Goal: Complete application form

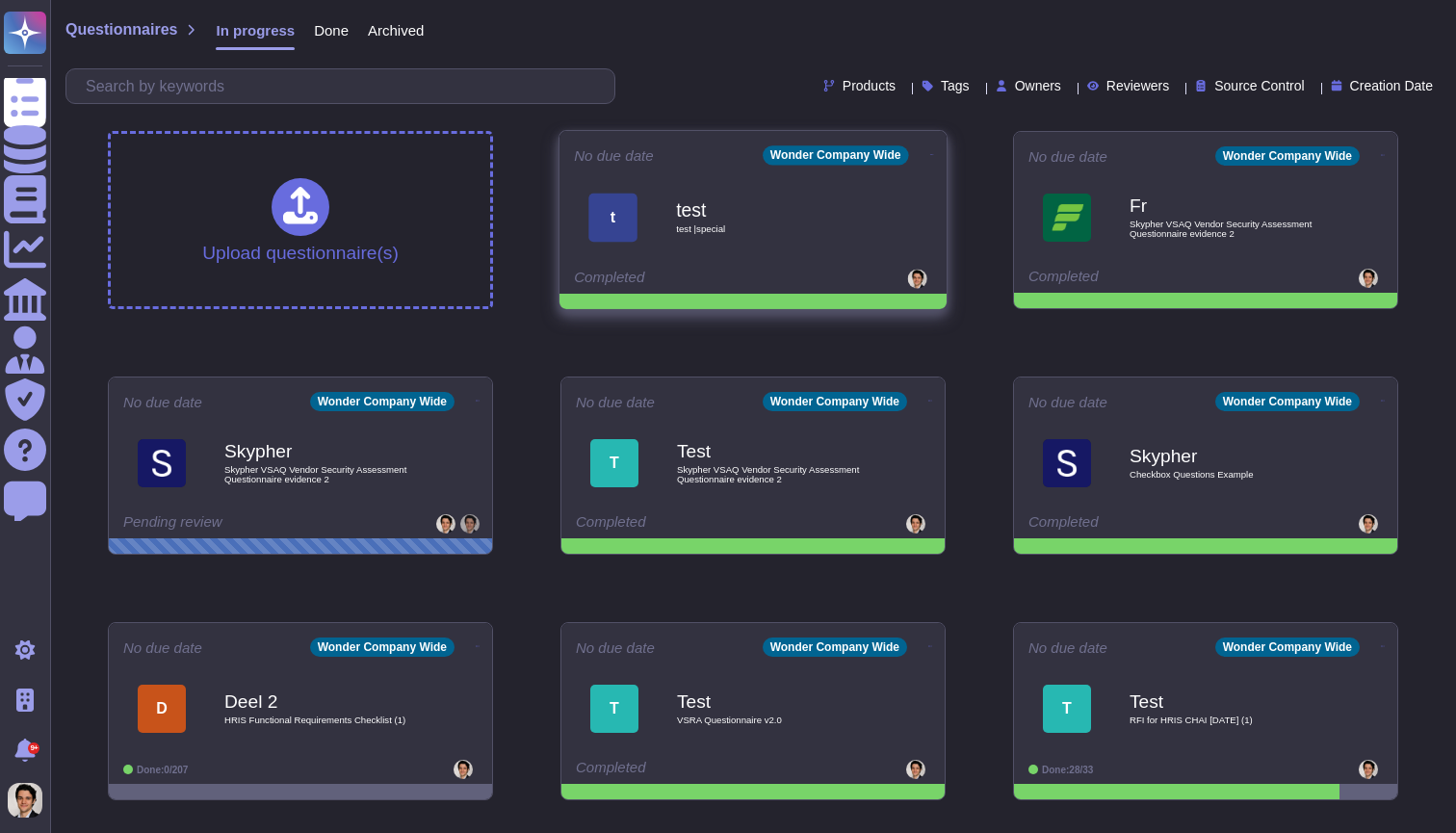
click at [930, 154] on icon at bounding box center [932, 154] width 4 height 1
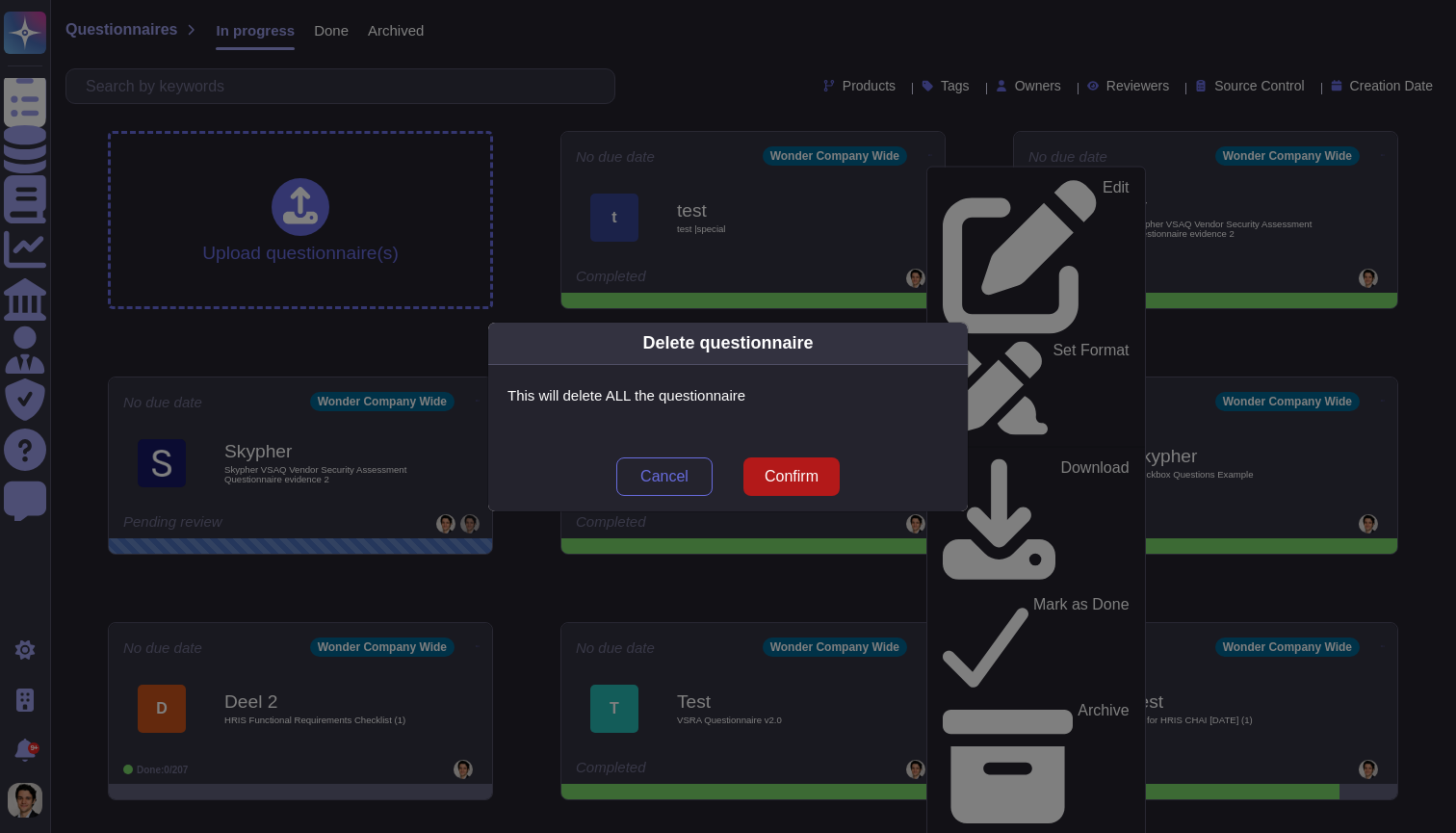
click at [806, 470] on span "Confirm" at bounding box center [791, 475] width 54 height 15
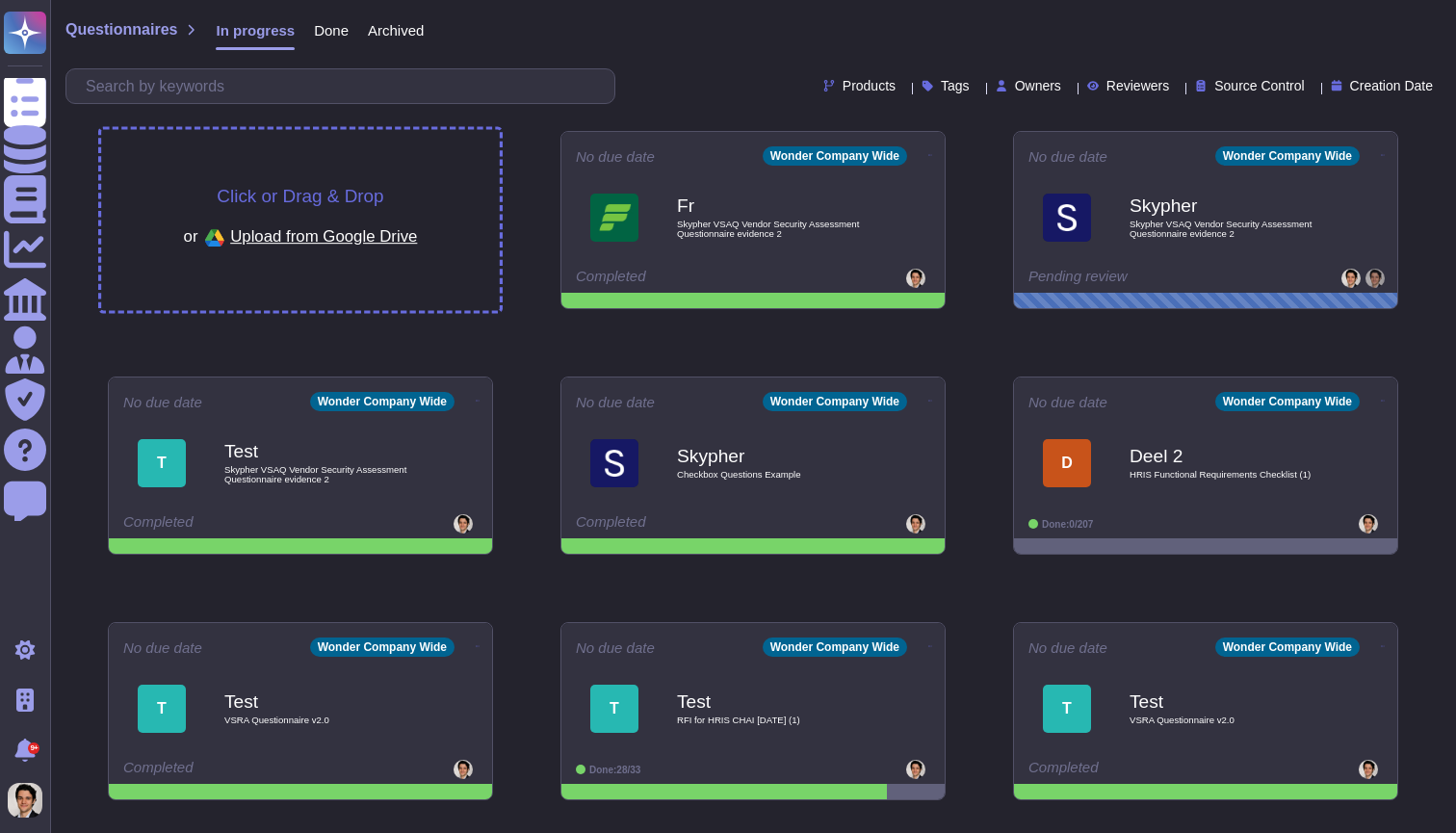
click at [416, 171] on div "Click or Drag & Drop or Upload from Google Drive" at bounding box center [300, 220] width 399 height 181
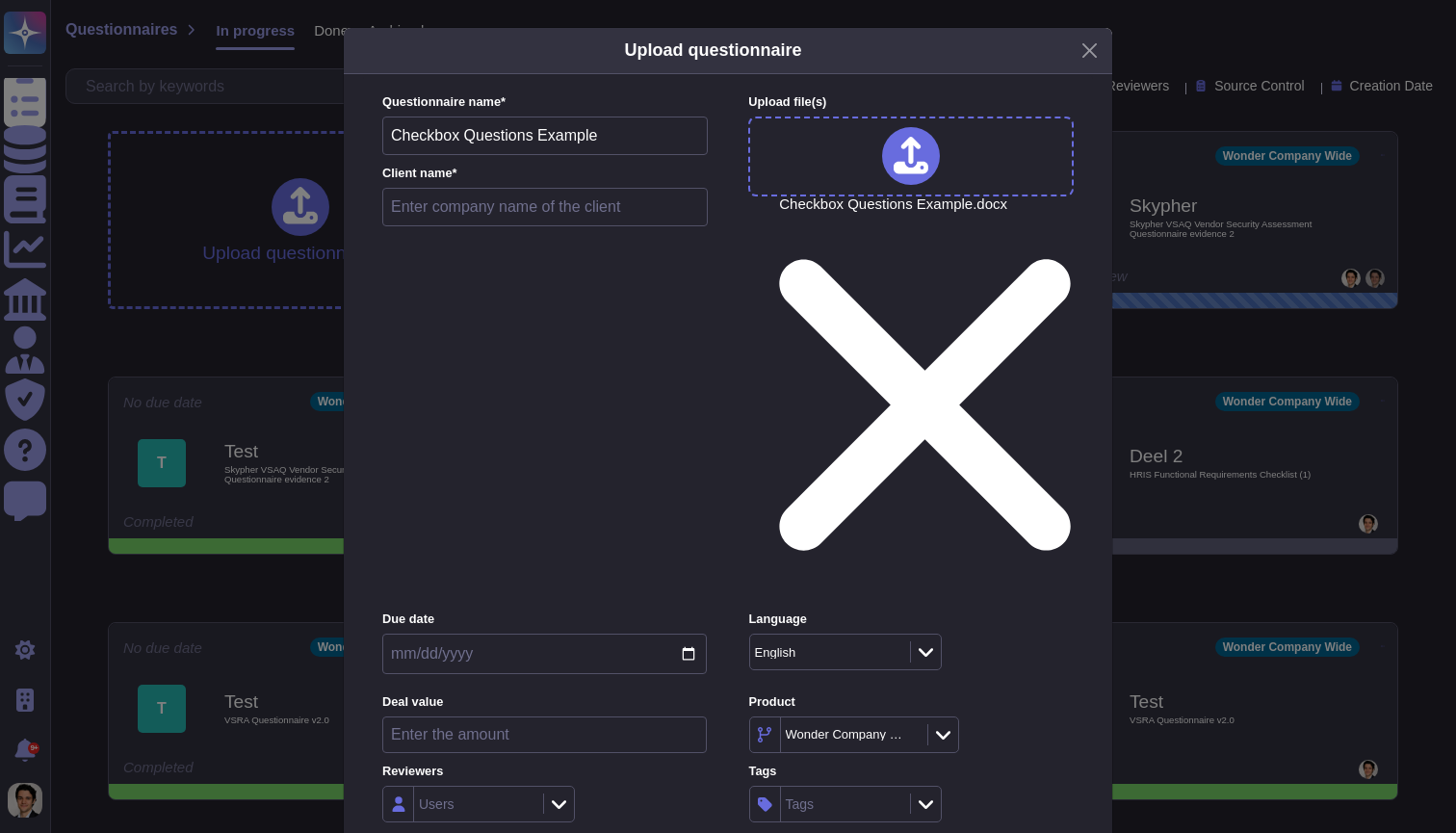
click at [551, 222] on input "text" at bounding box center [545, 206] width 326 height 39
type input "Test"
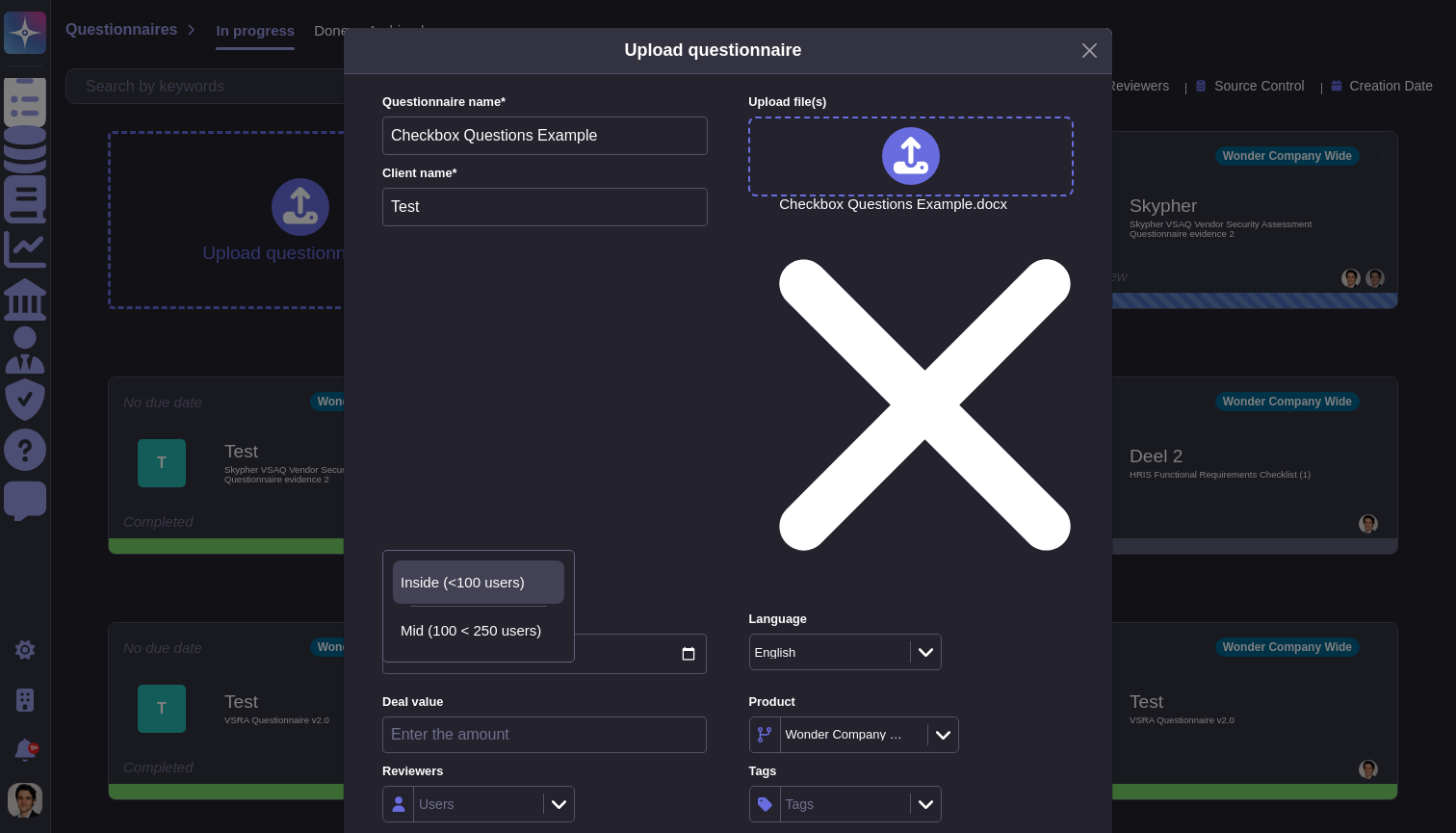
click at [506, 596] on div "Inside (<100 users)" at bounding box center [478, 581] width 171 height 43
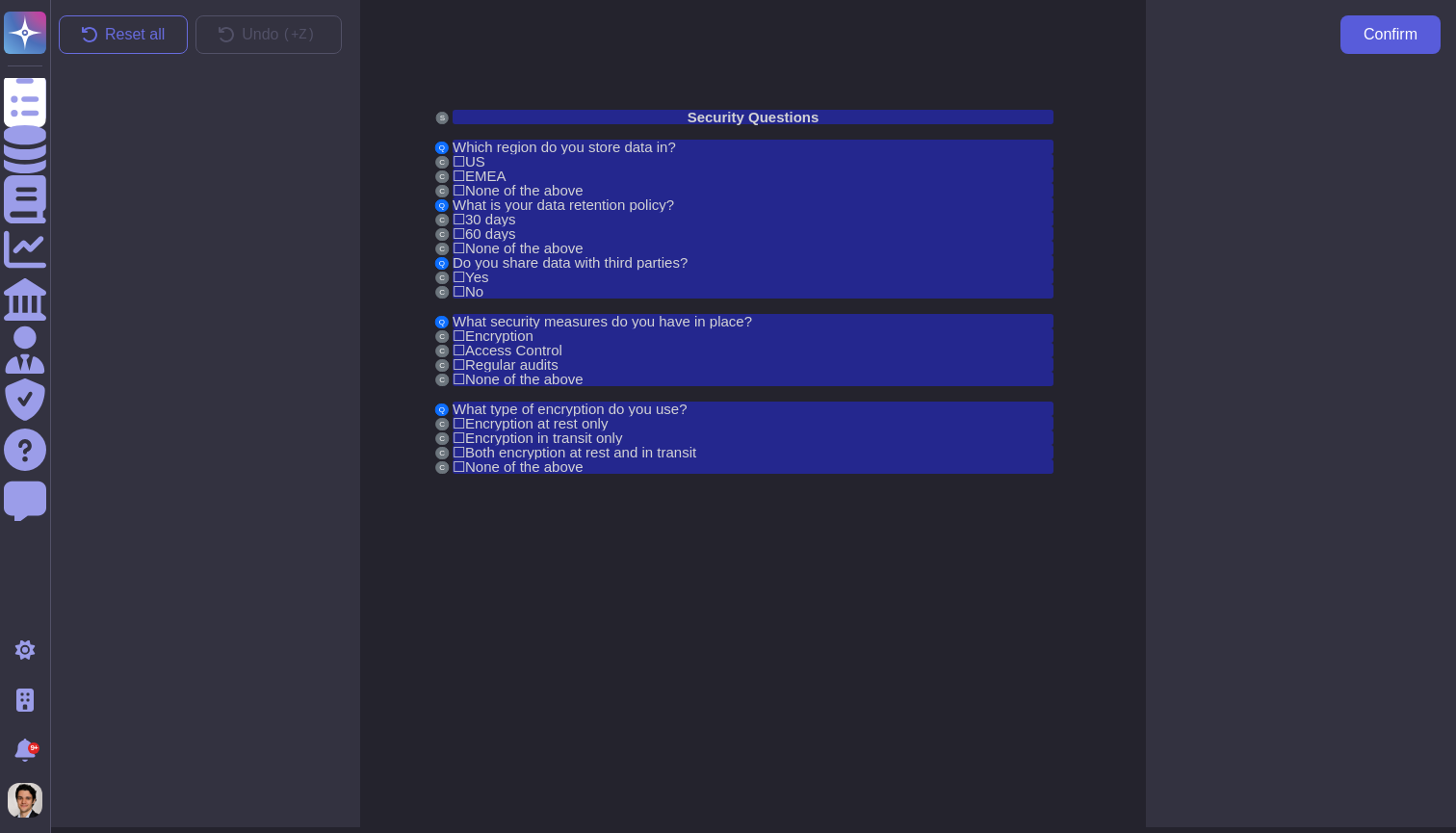
click at [1376, 33] on span "Confirm" at bounding box center [1390, 34] width 54 height 15
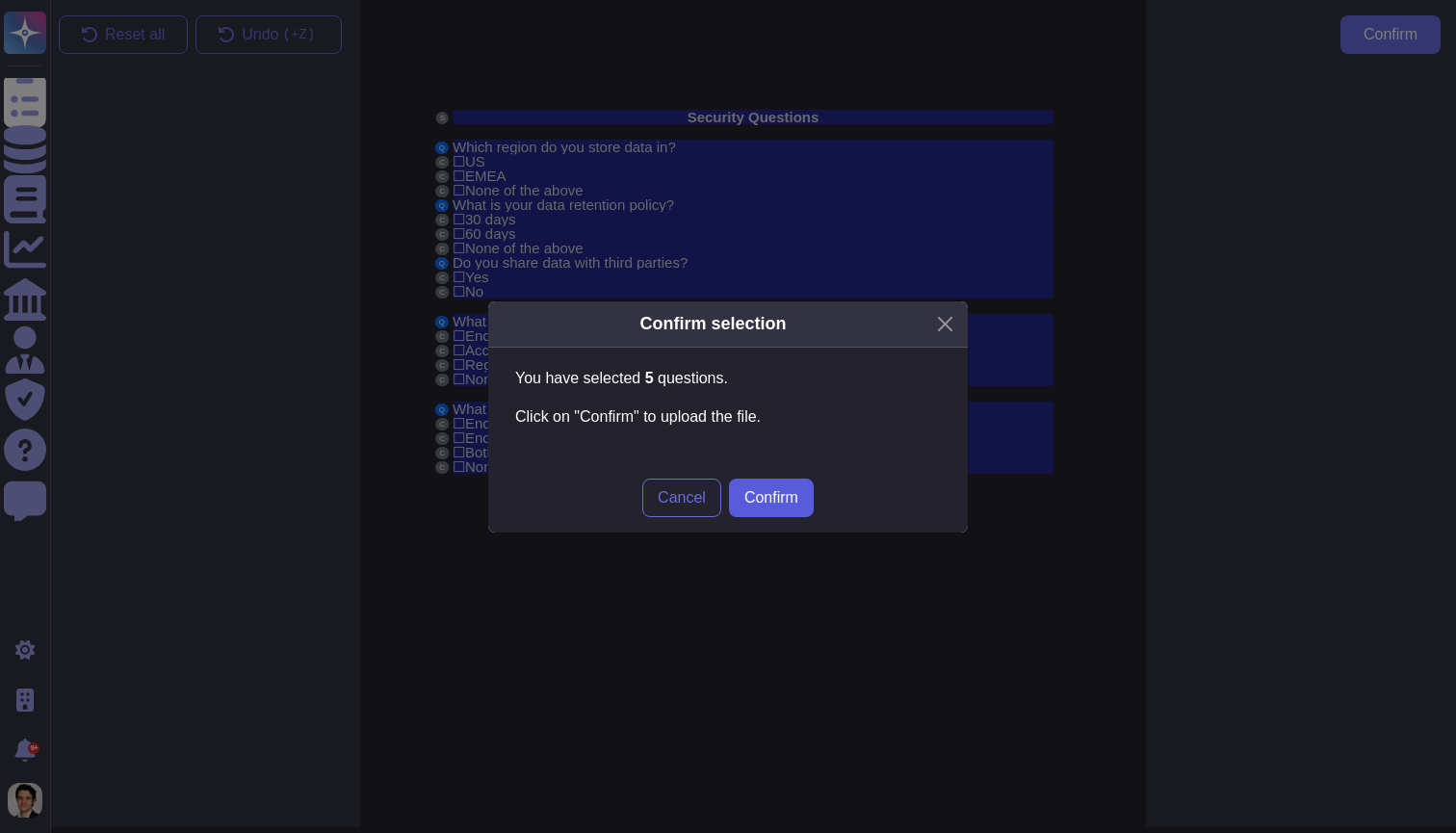
click at [766, 490] on span "Confirm" at bounding box center [771, 497] width 54 height 15
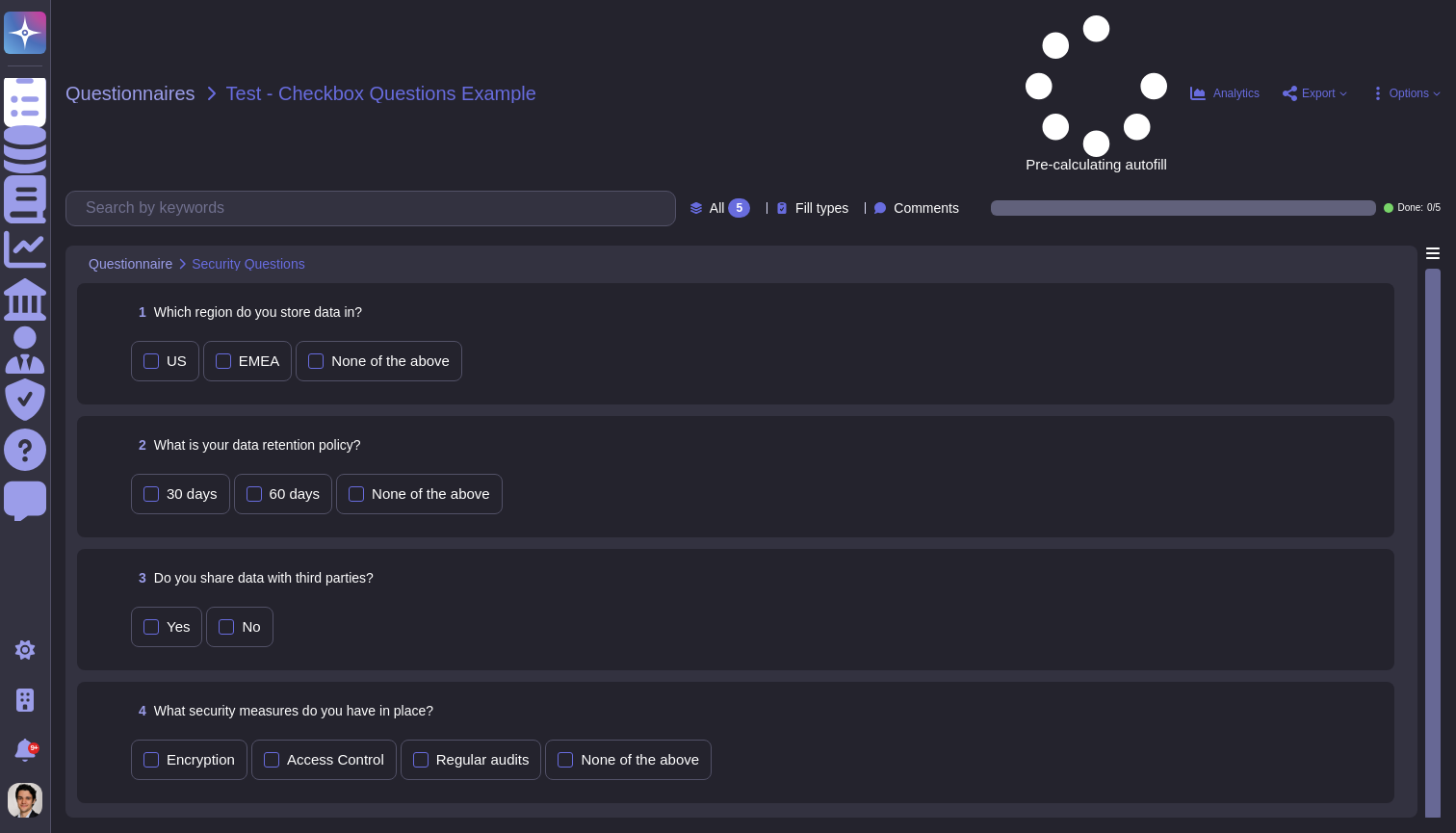
click at [689, 295] on div "1 Which region do you store data in?" at bounding box center [756, 312] width 1252 height 35
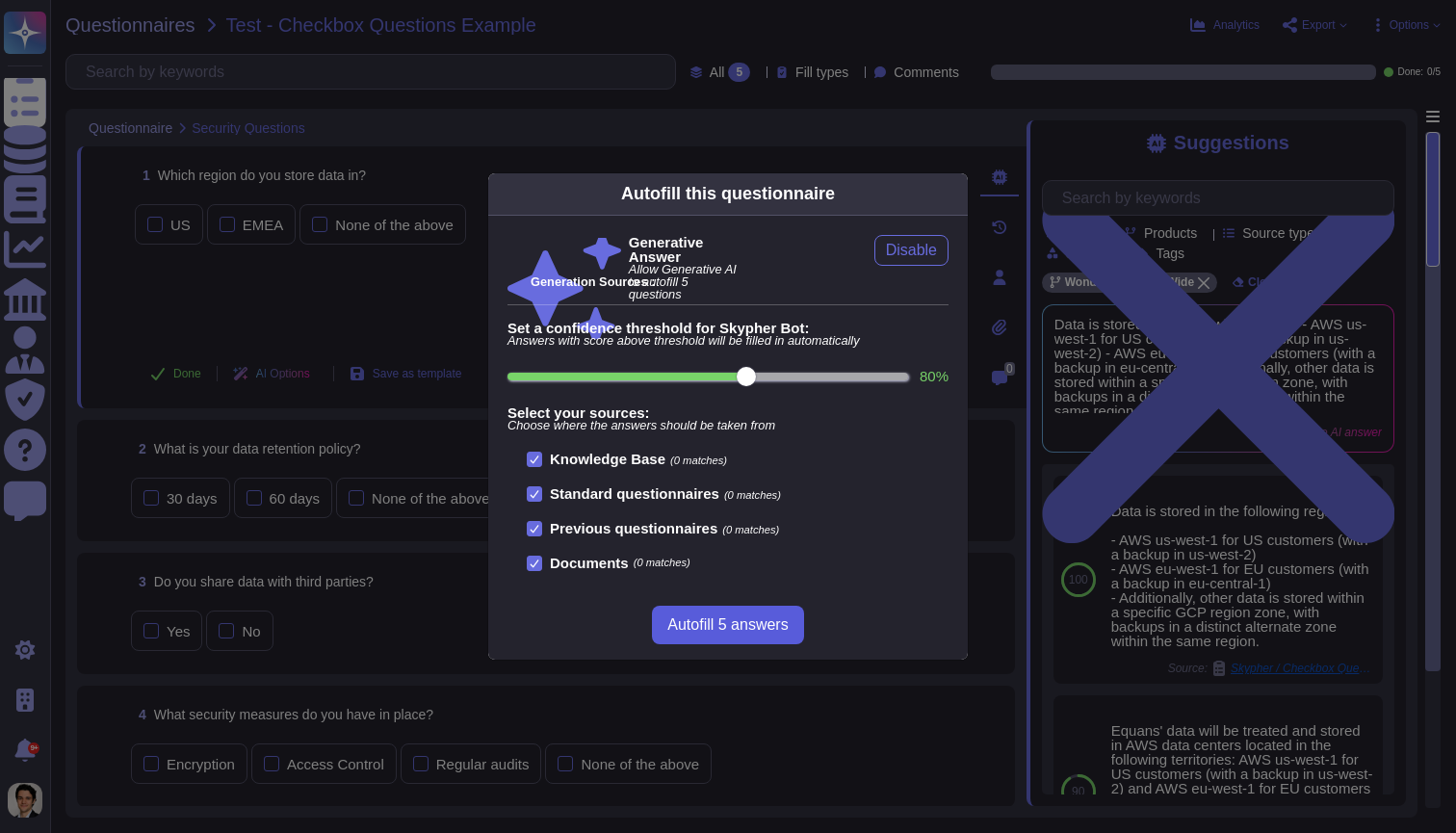
click at [703, 635] on button "Autofill 5 answers" at bounding box center [728, 625] width 151 height 39
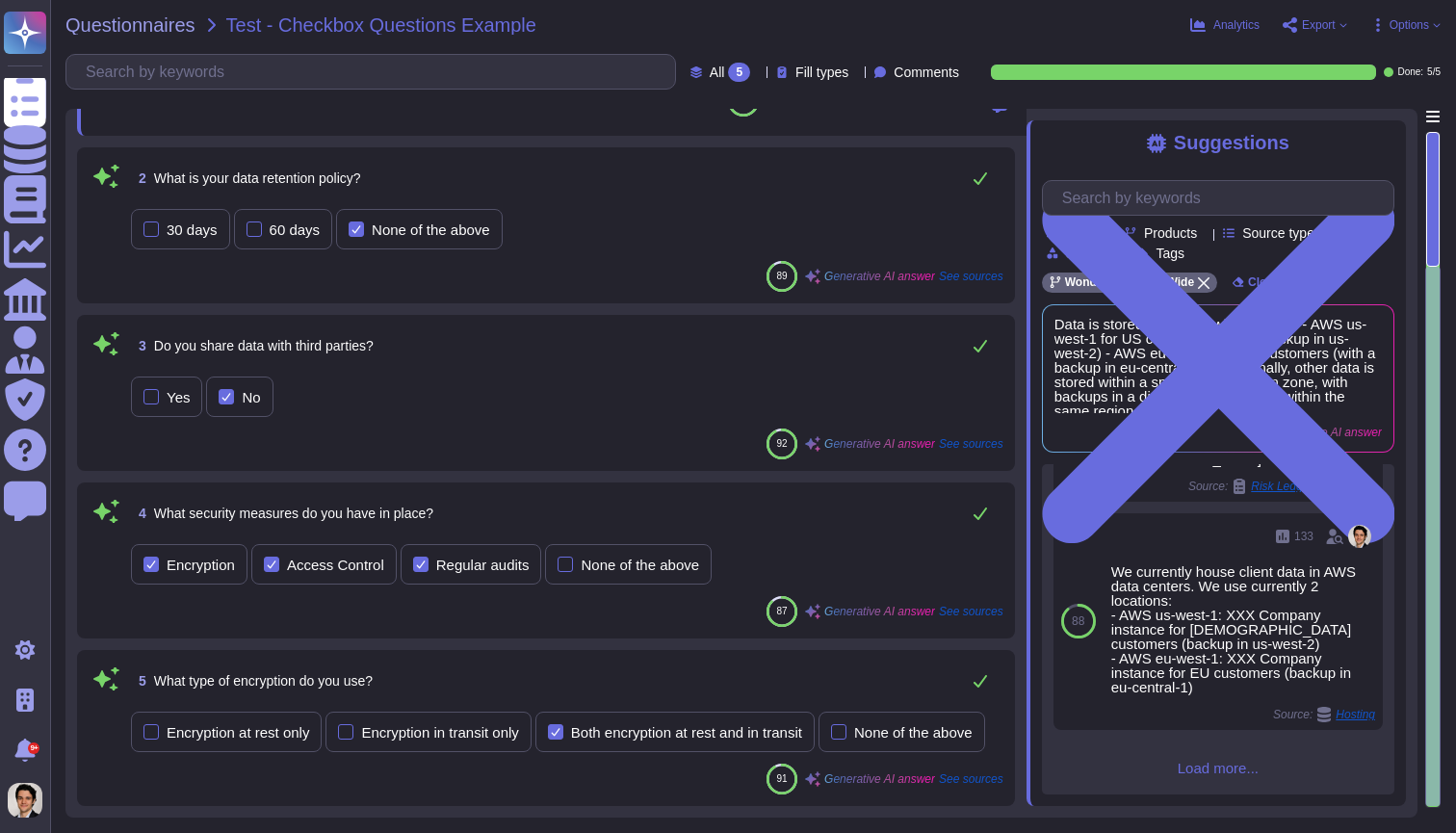
click at [1235, 760] on span "Load more..." at bounding box center [1218, 767] width 353 height 14
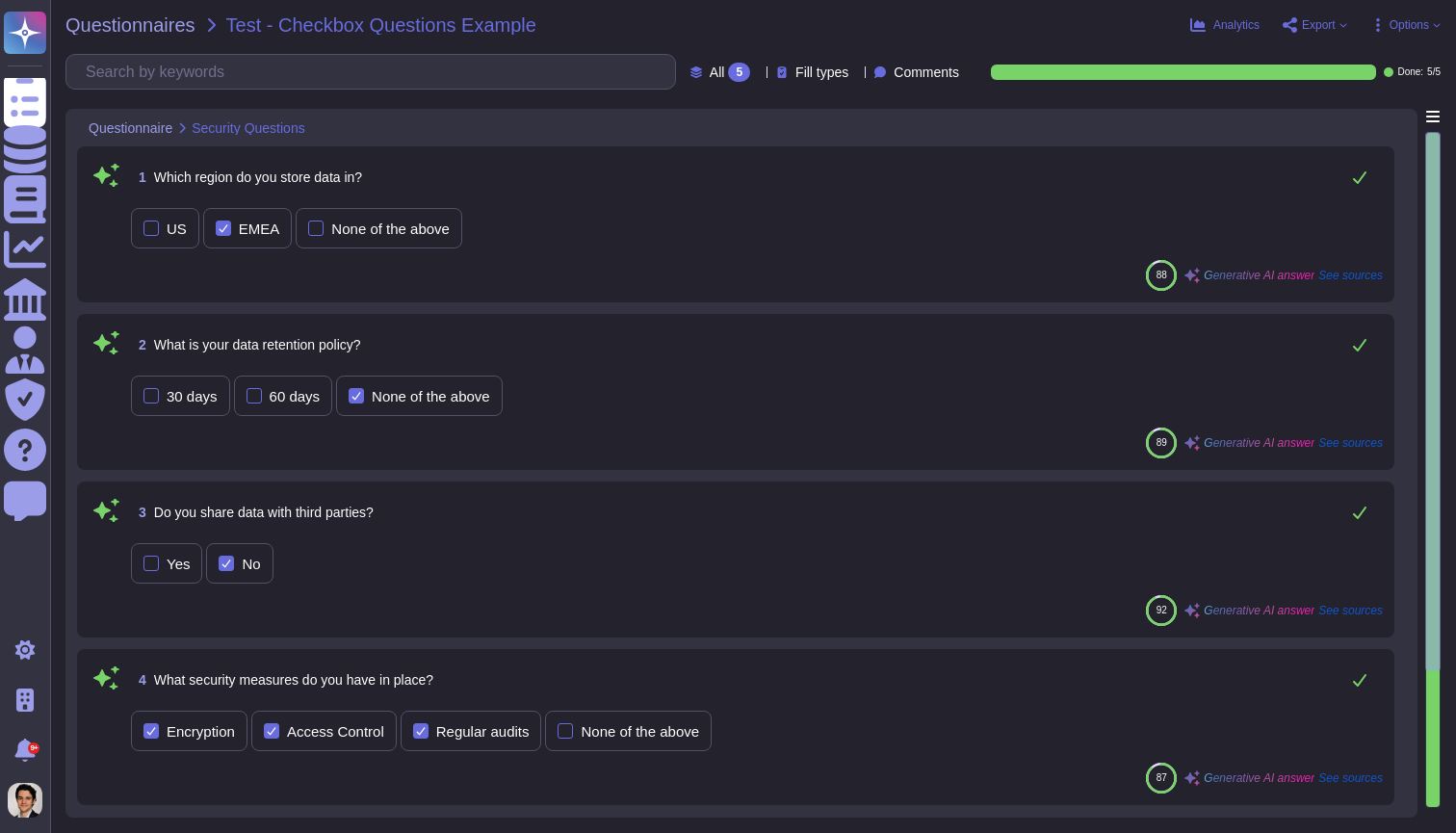
click at [639, 238] on div "US EMEA None of the above" at bounding box center [756, 228] width 1252 height 41
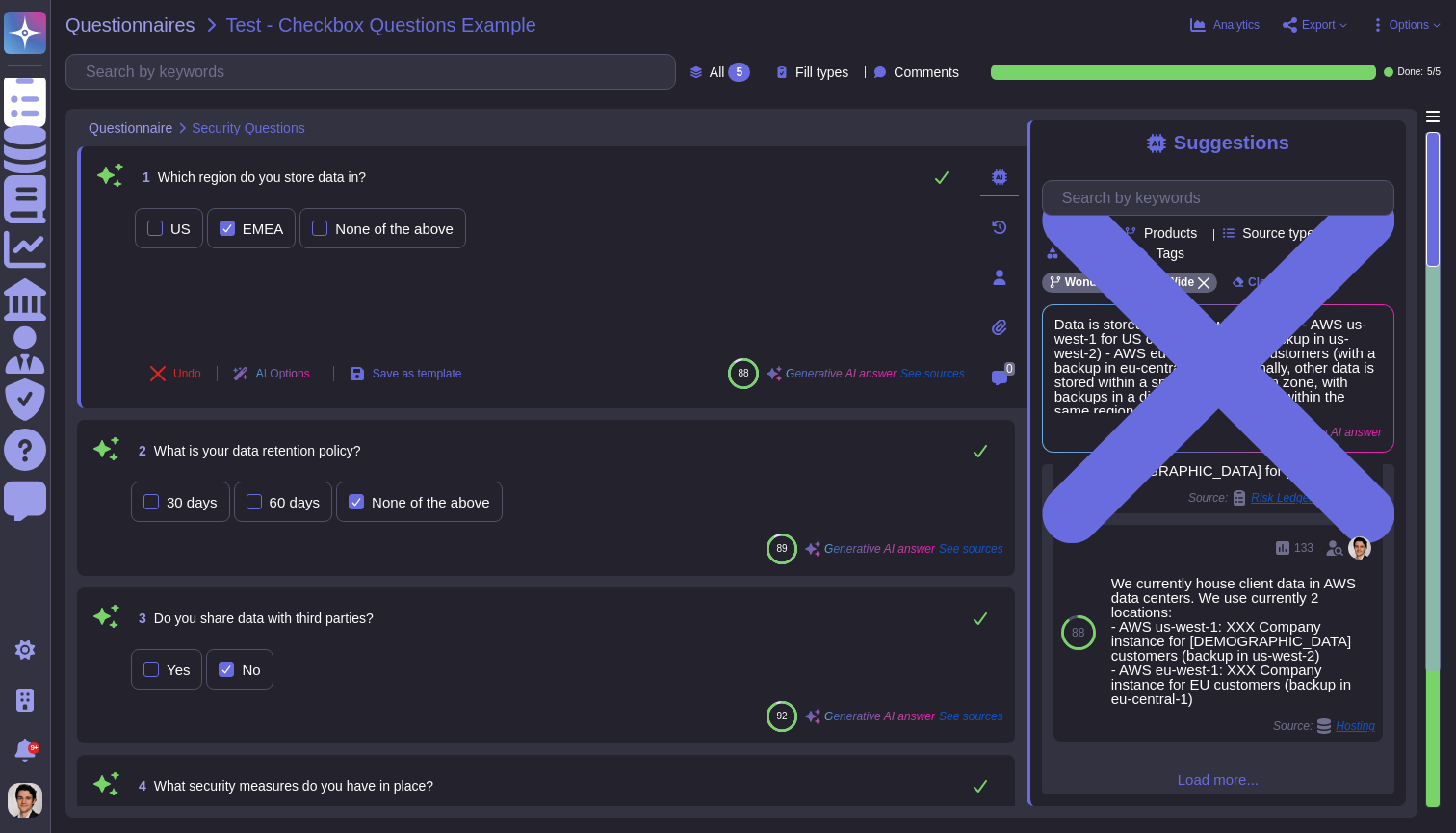
scroll to position [851, 0]
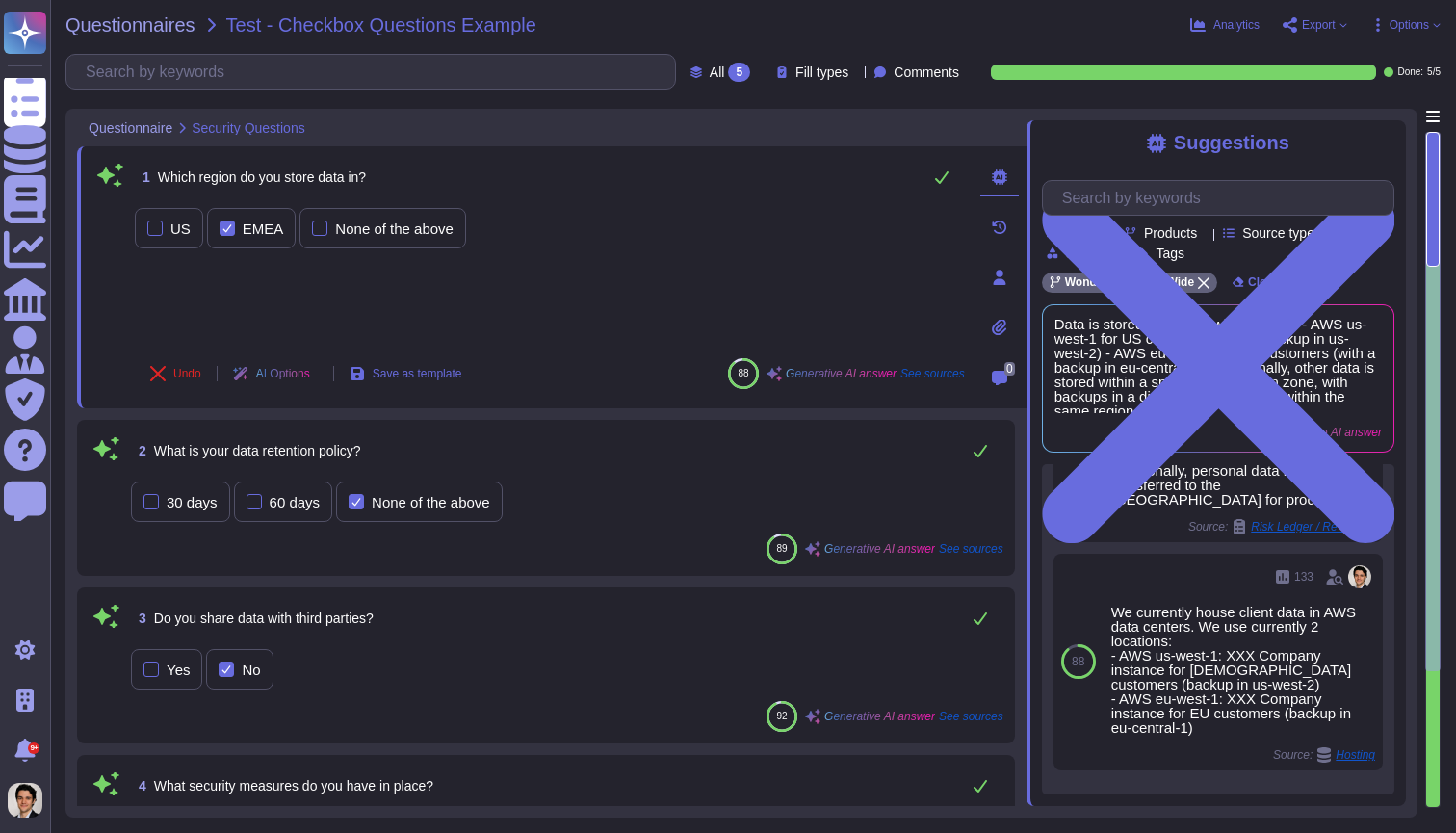
click at [745, 241] on div "US EMEA None of the above" at bounding box center [549, 228] width 830 height 41
click at [703, 496] on div "30 days 60 days None of the above" at bounding box center [566, 501] width 872 height 41
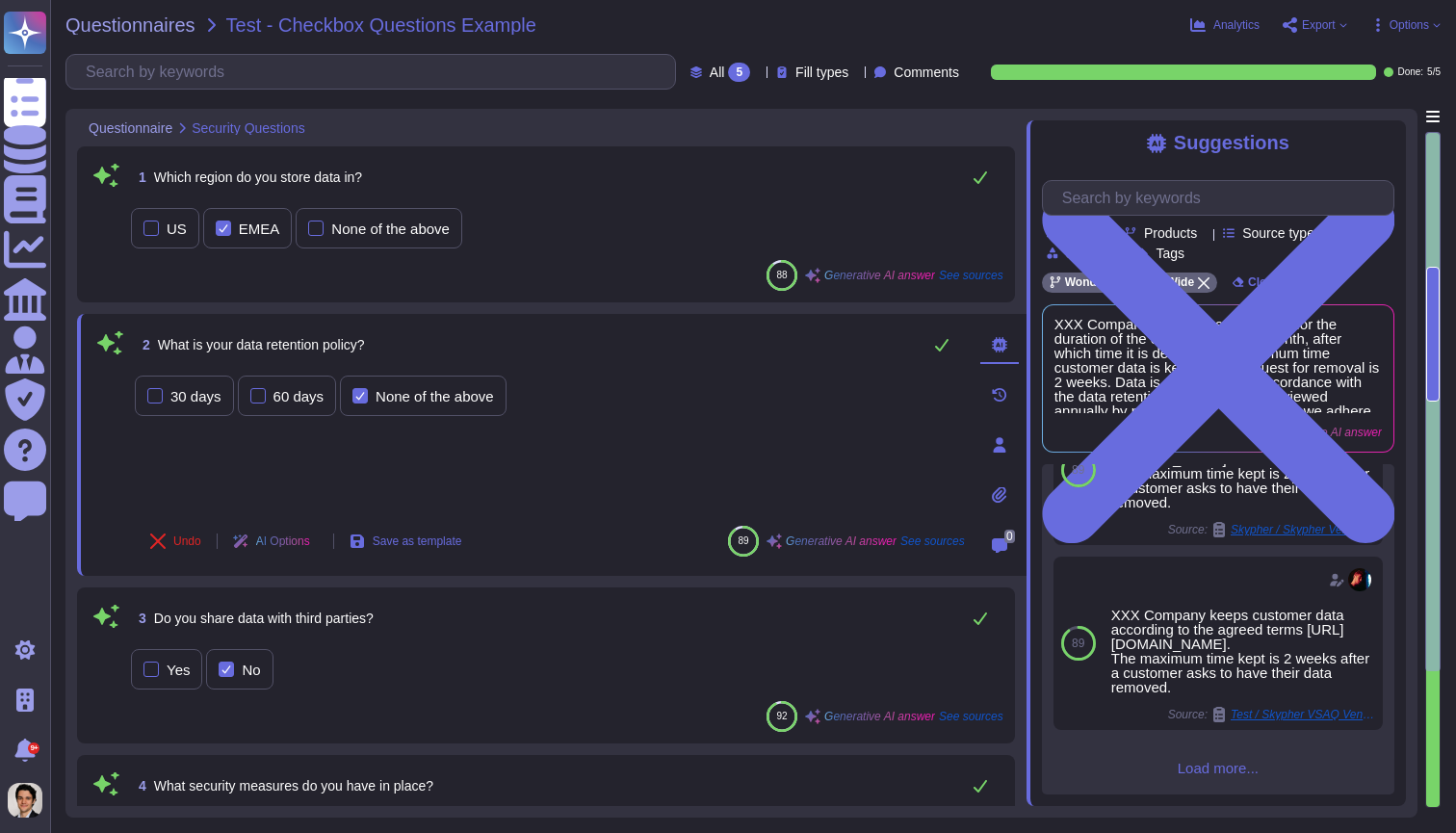
scroll to position [688, 0]
click at [757, 206] on div "US EMEA None of the above" at bounding box center [566, 228] width 872 height 48
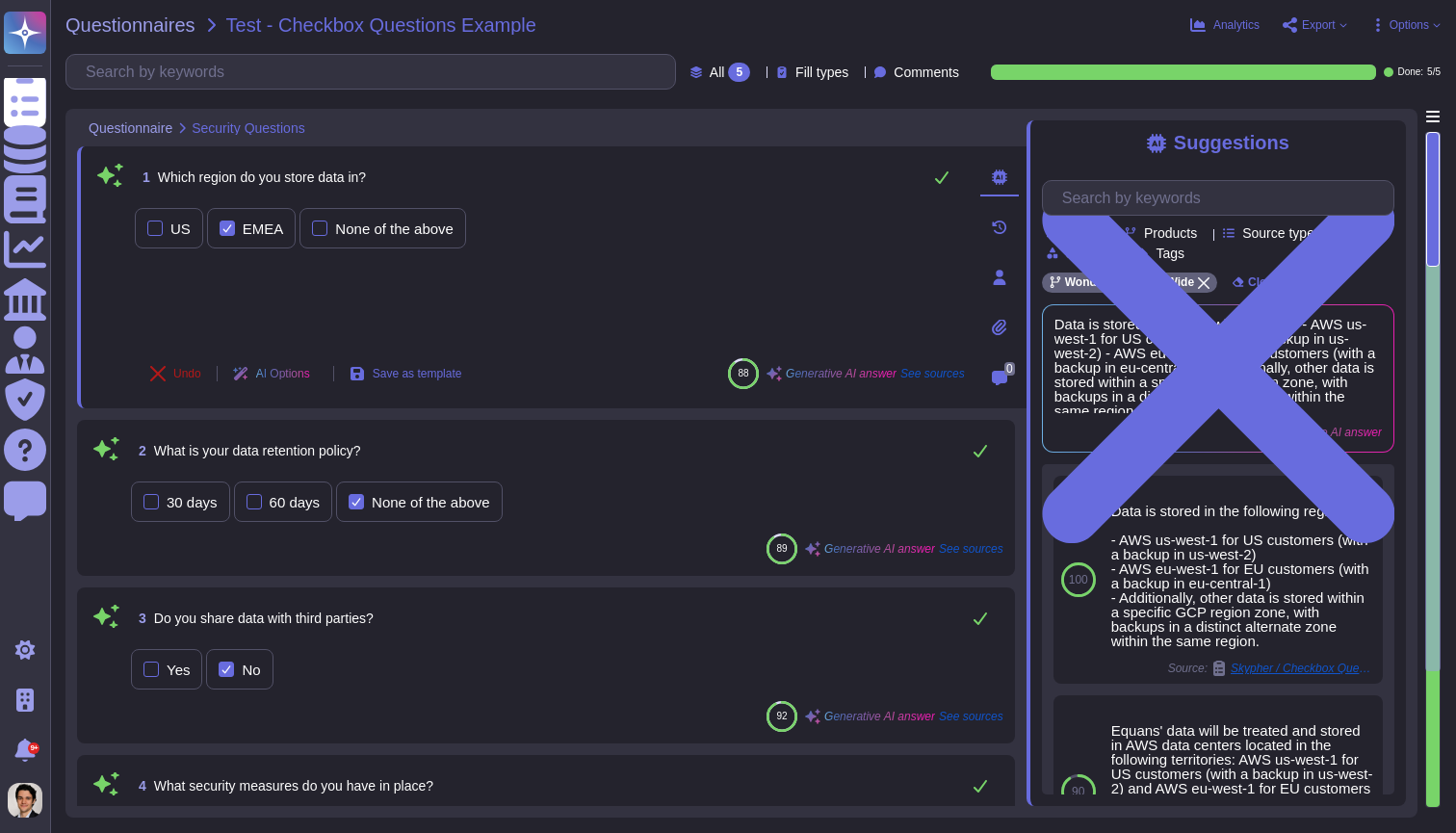
click at [178, 373] on span "Undo" at bounding box center [187, 374] width 28 height 12
click at [891, 457] on div "2 What is your data retention policy?" at bounding box center [566, 450] width 872 height 39
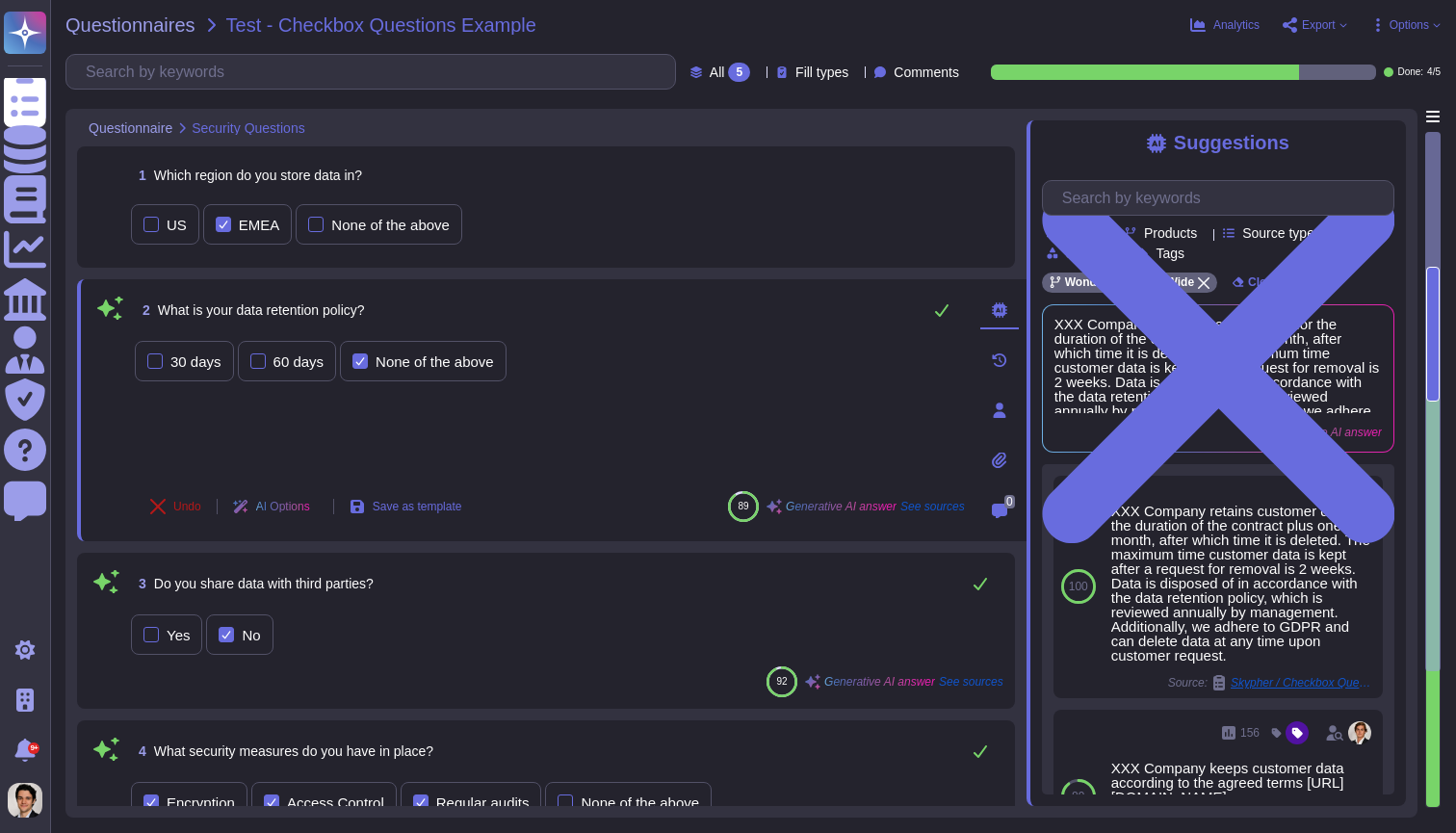
click at [174, 500] on span "Undo" at bounding box center [187, 506] width 28 height 12
click at [793, 646] on div "Yes No" at bounding box center [566, 634] width 872 height 41
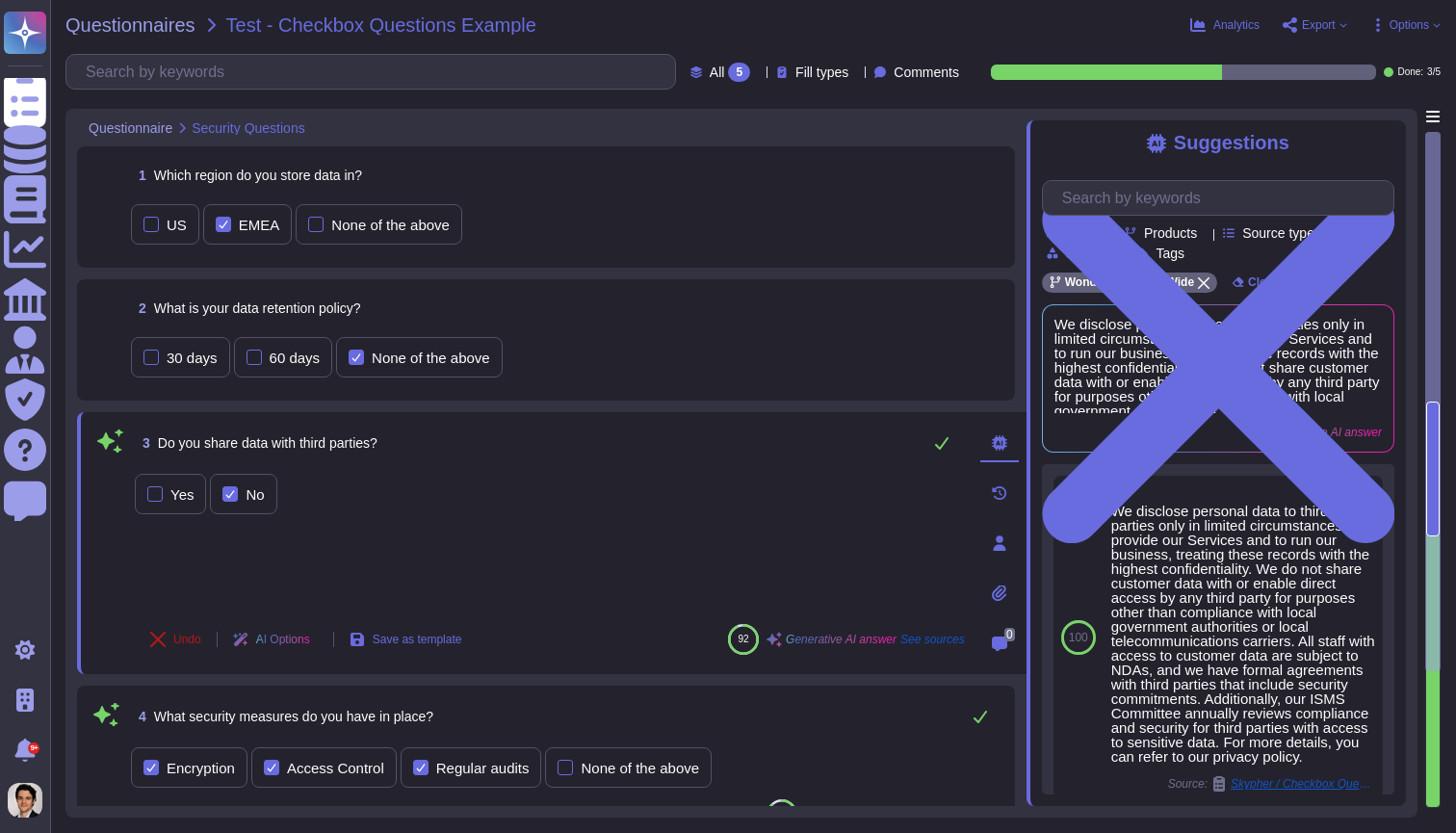
click at [178, 639] on span "Undo" at bounding box center [187, 640] width 28 height 12
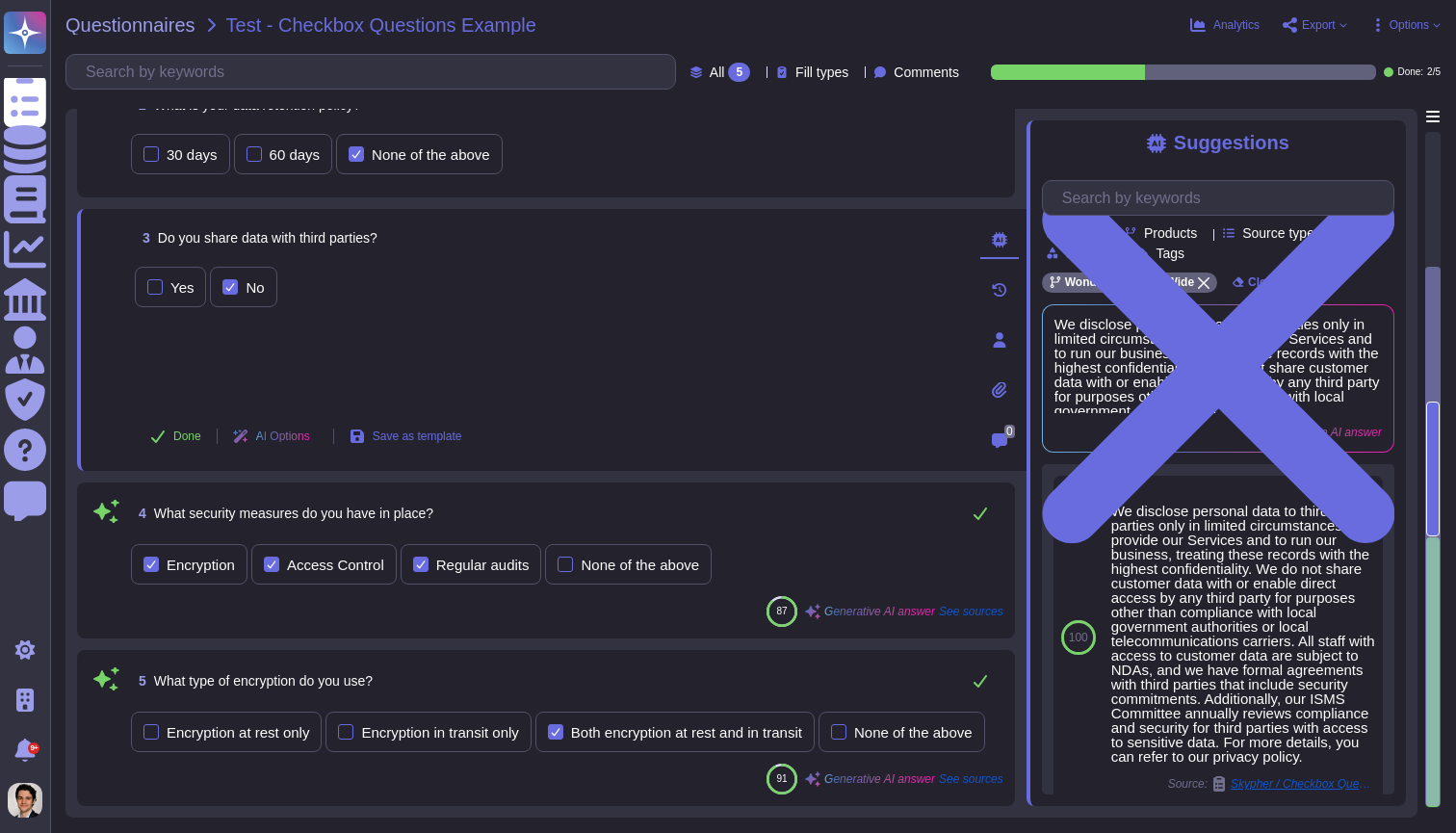
click at [878, 544] on div "Encryption Access Control Regular audits None of the above" at bounding box center [566, 564] width 872 height 41
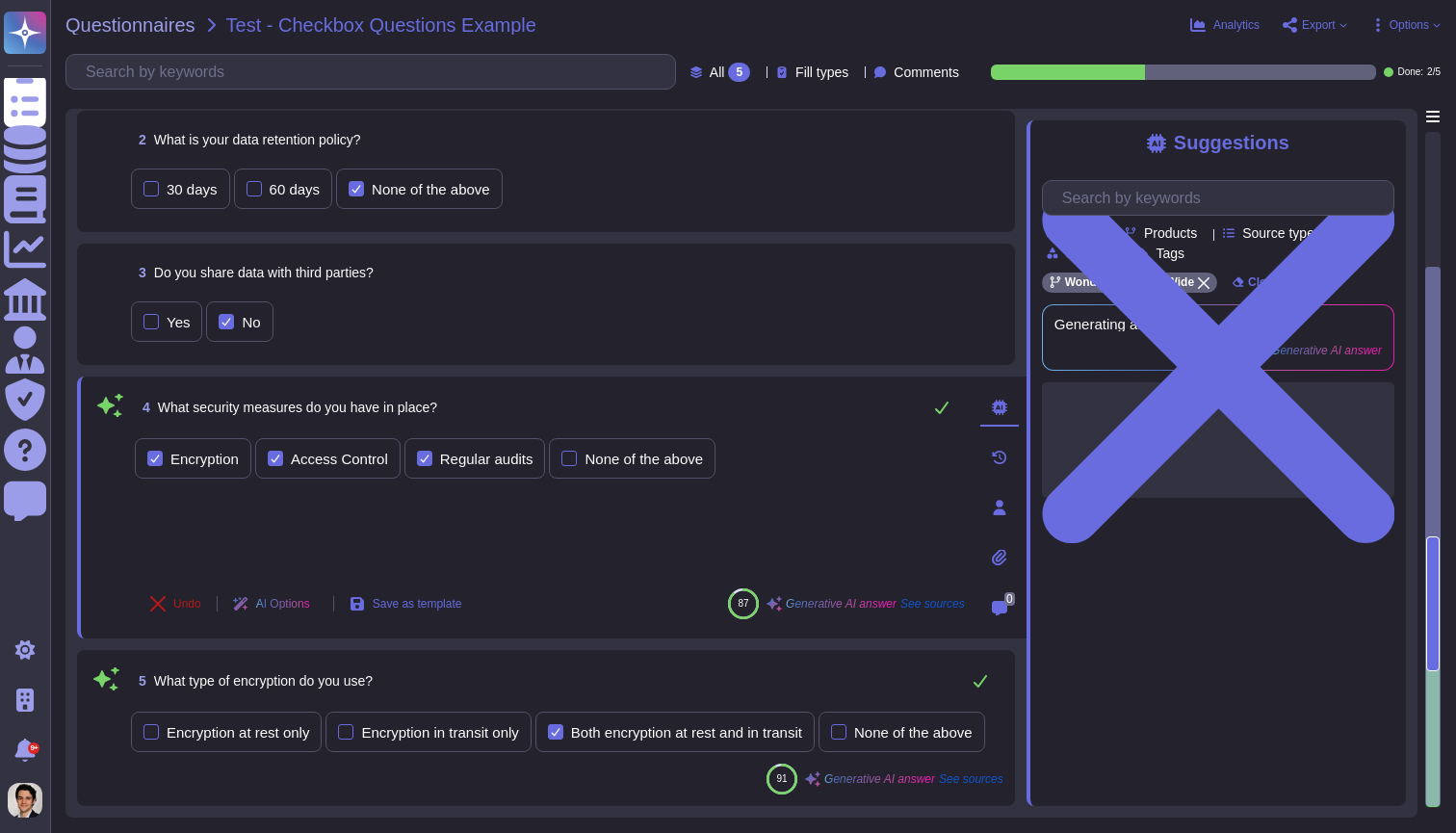
click at [180, 598] on span "Undo" at bounding box center [187, 604] width 28 height 12
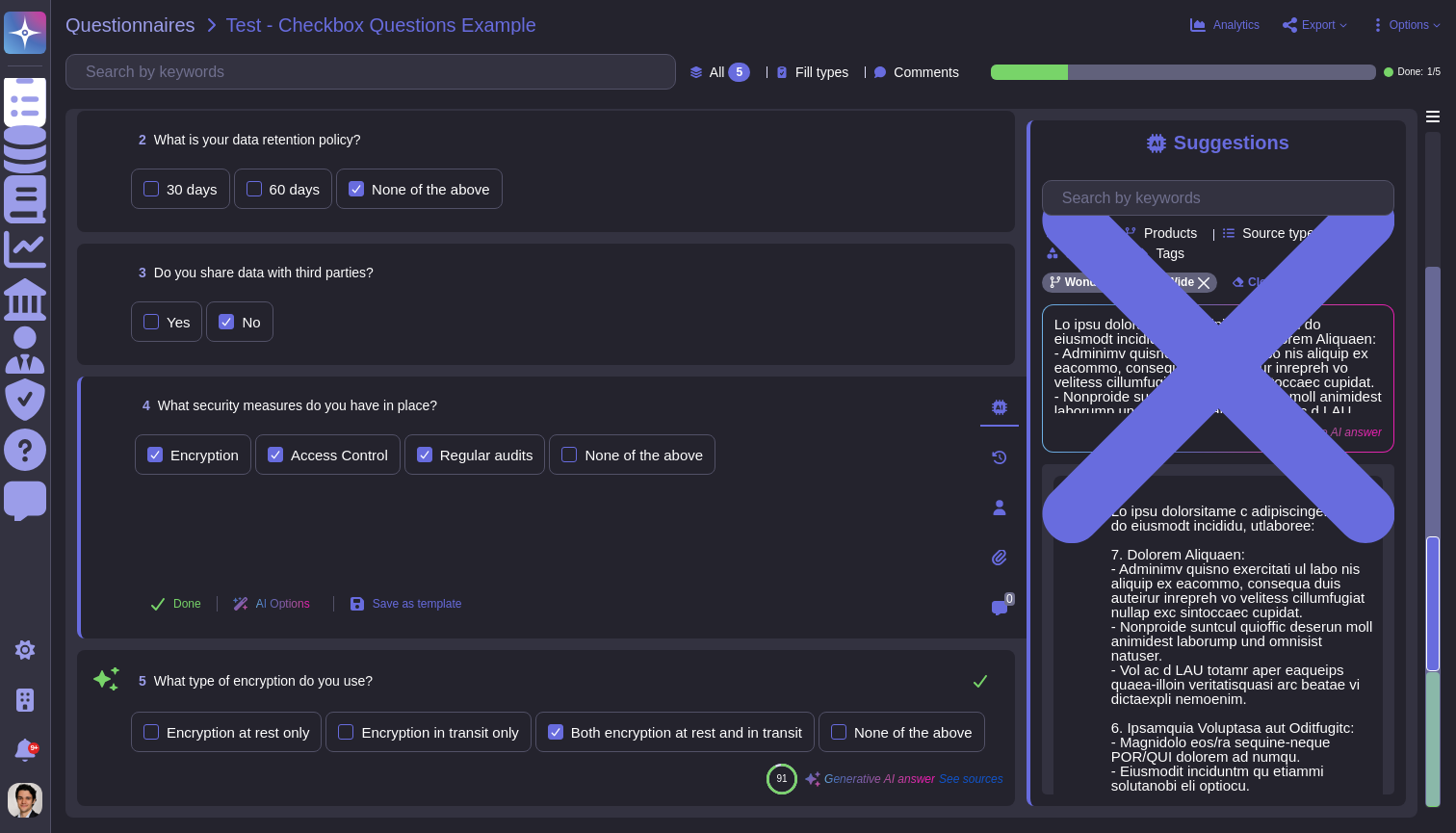
click at [902, 662] on div "5 What type of encryption do you use? Encryption at rest only Encryption in tra…" at bounding box center [546, 727] width 915 height 133
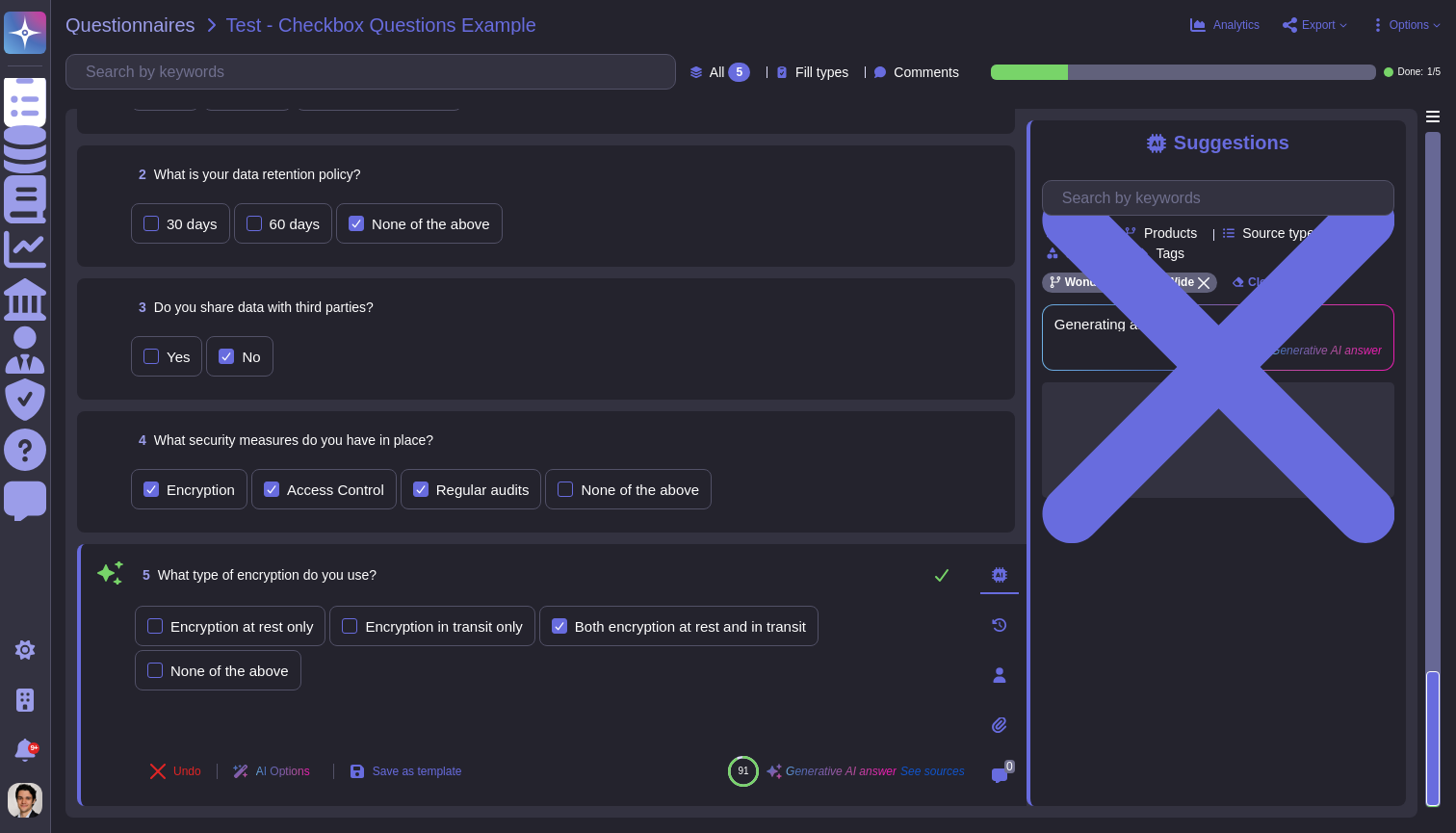
scroll to position [134, 0]
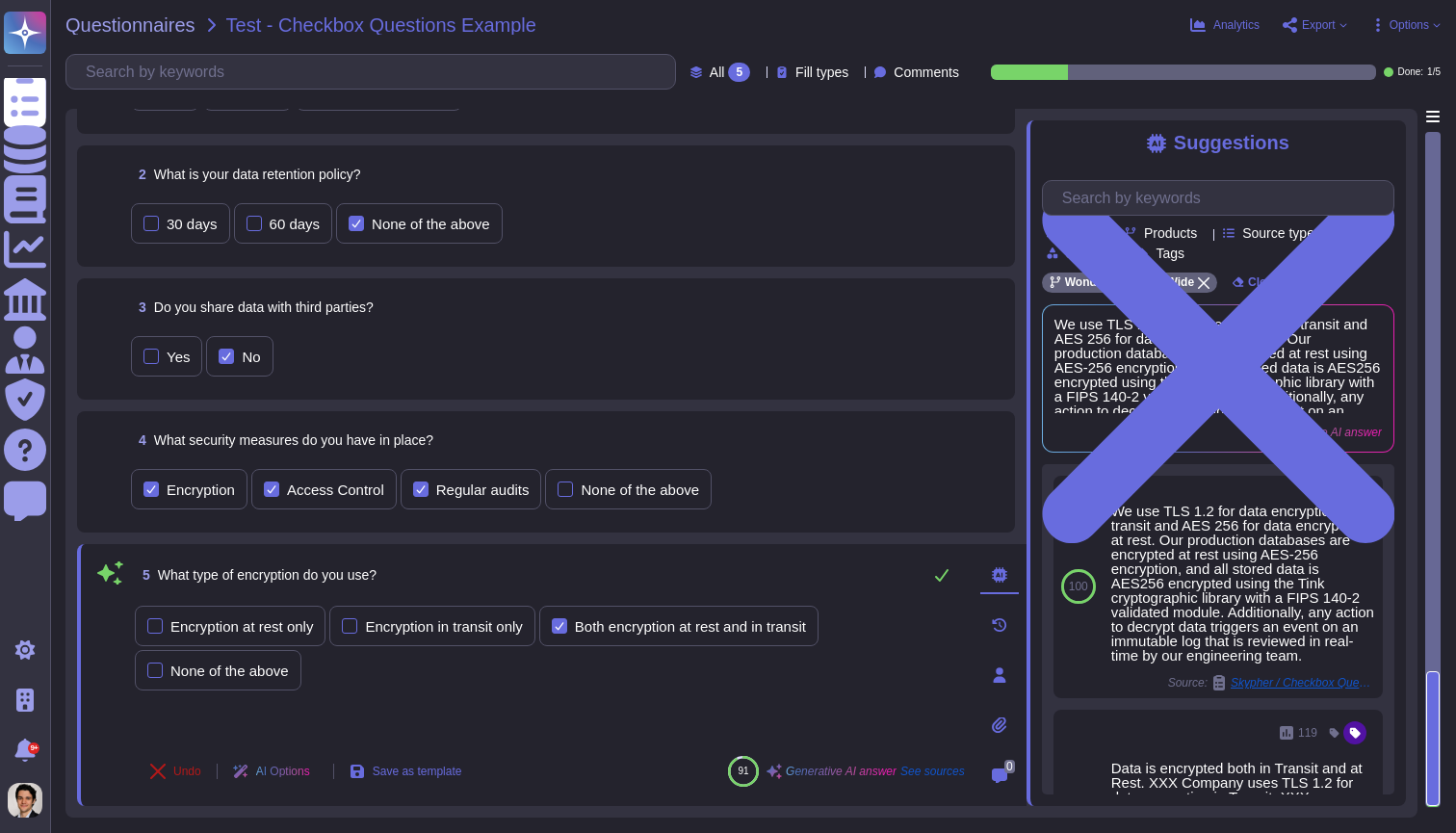
click at [185, 765] on span "Undo" at bounding box center [187, 771] width 28 height 12
